Goal: Manage account settings

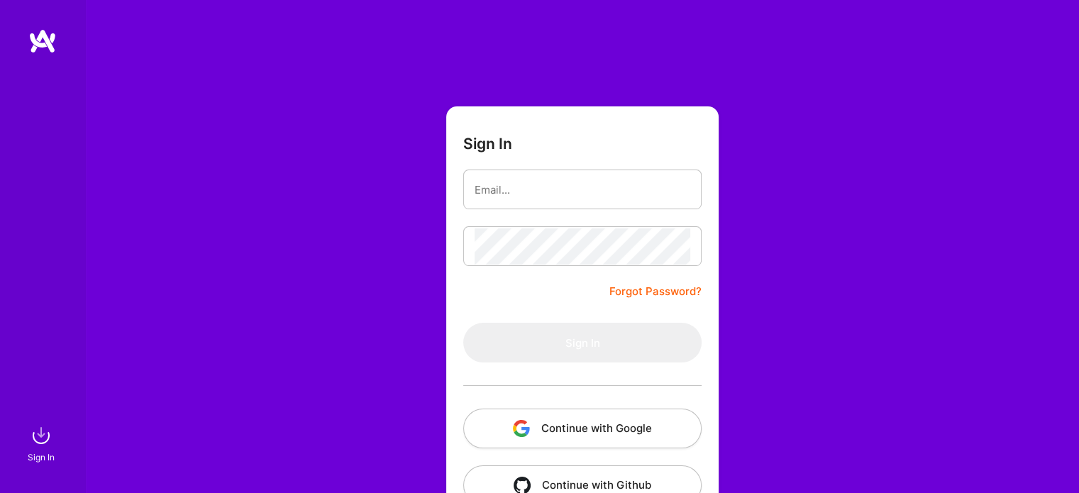
click at [576, 299] on form "Sign In Forgot Password? Sign In Continue with Google Continue with Github" at bounding box center [582, 314] width 273 height 416
click at [556, 186] on input "email" at bounding box center [583, 190] width 216 height 36
type input "[EMAIL_ADDRESS][DOMAIN_NAME]"
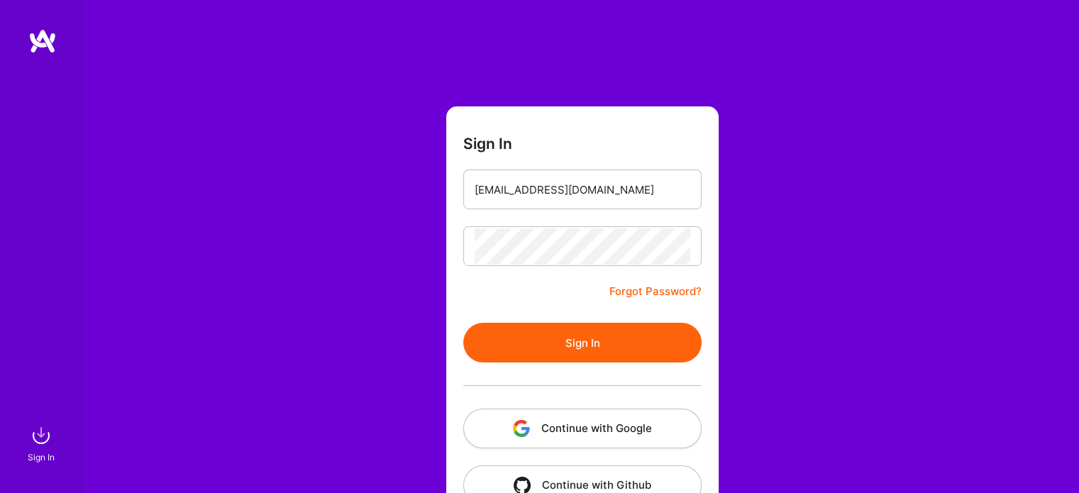
click at [598, 329] on button "Sign In" at bounding box center [582, 343] width 238 height 40
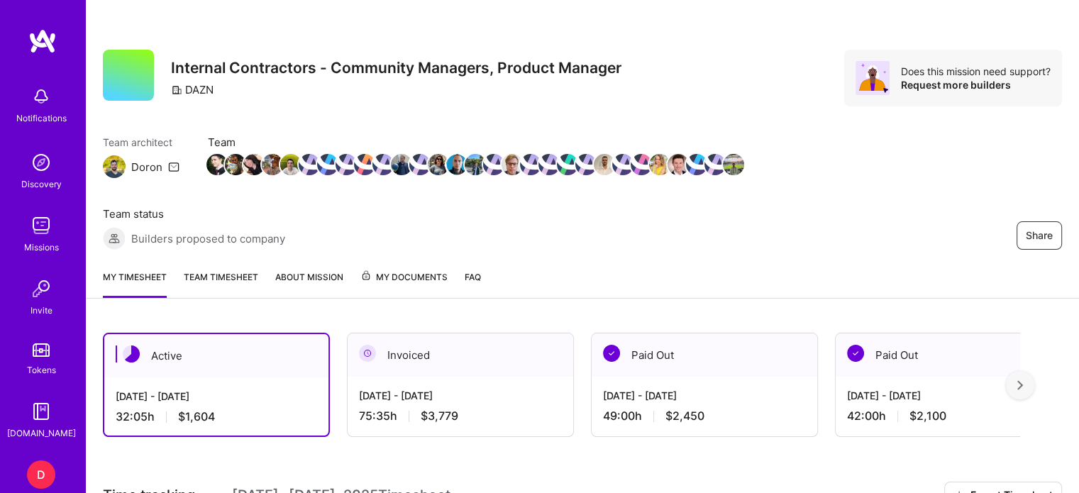
click at [37, 474] on div "D" at bounding box center [41, 475] width 28 height 28
click at [38, 473] on div "D" at bounding box center [41, 475] width 28 height 28
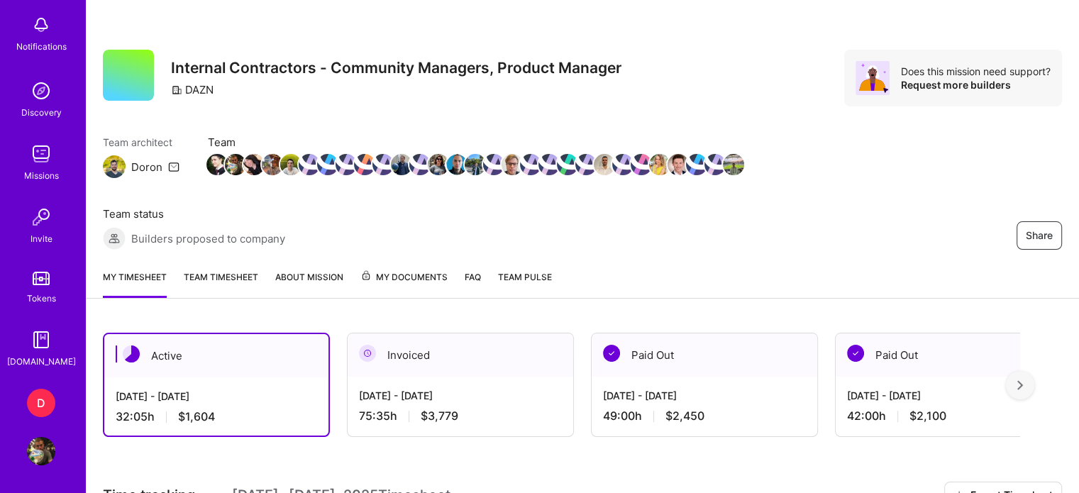
click at [31, 447] on img at bounding box center [41, 451] width 28 height 28
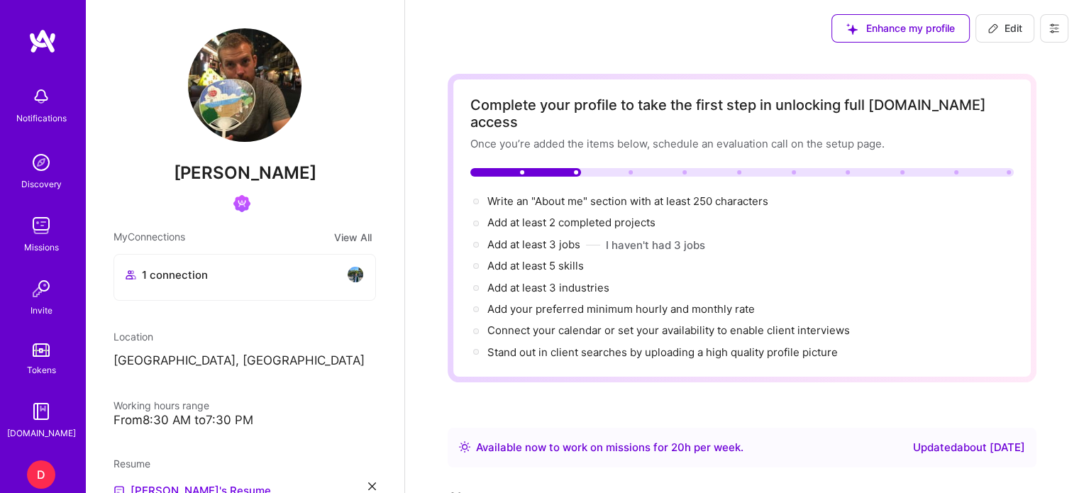
scroll to position [7, 0]
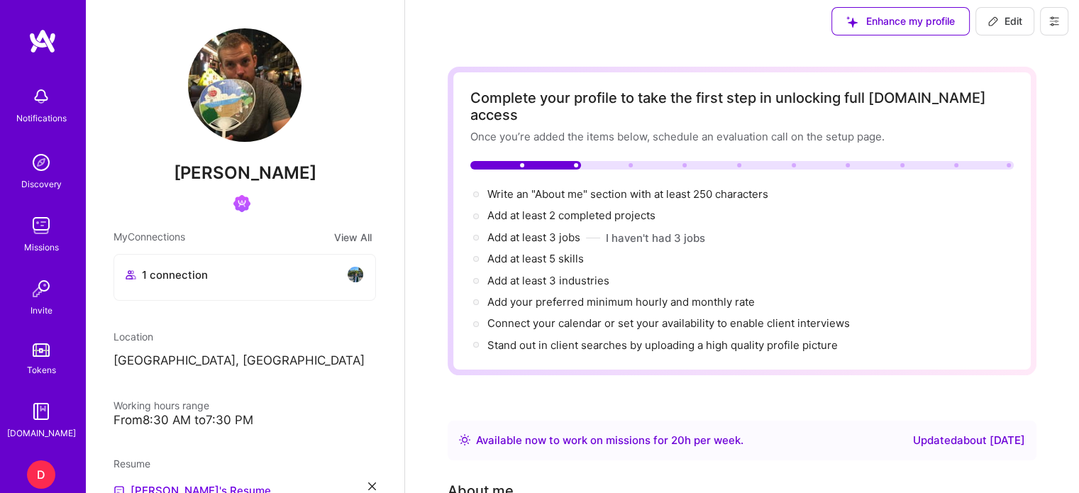
click at [1008, 25] on span "Edit" at bounding box center [1005, 21] width 35 height 14
select select "US"
select select "Right Now"
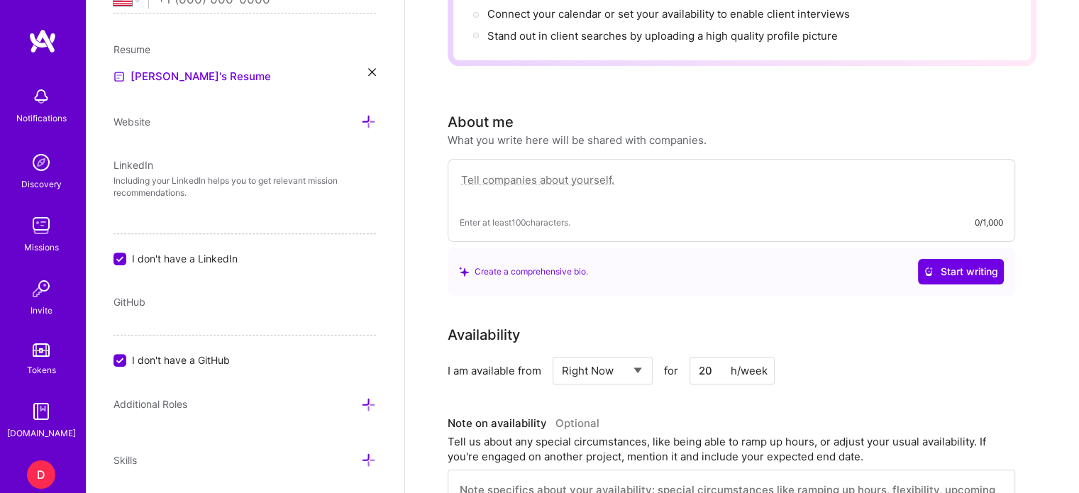
scroll to position [1176, 0]
